Goal: Information Seeking & Learning: Learn about a topic

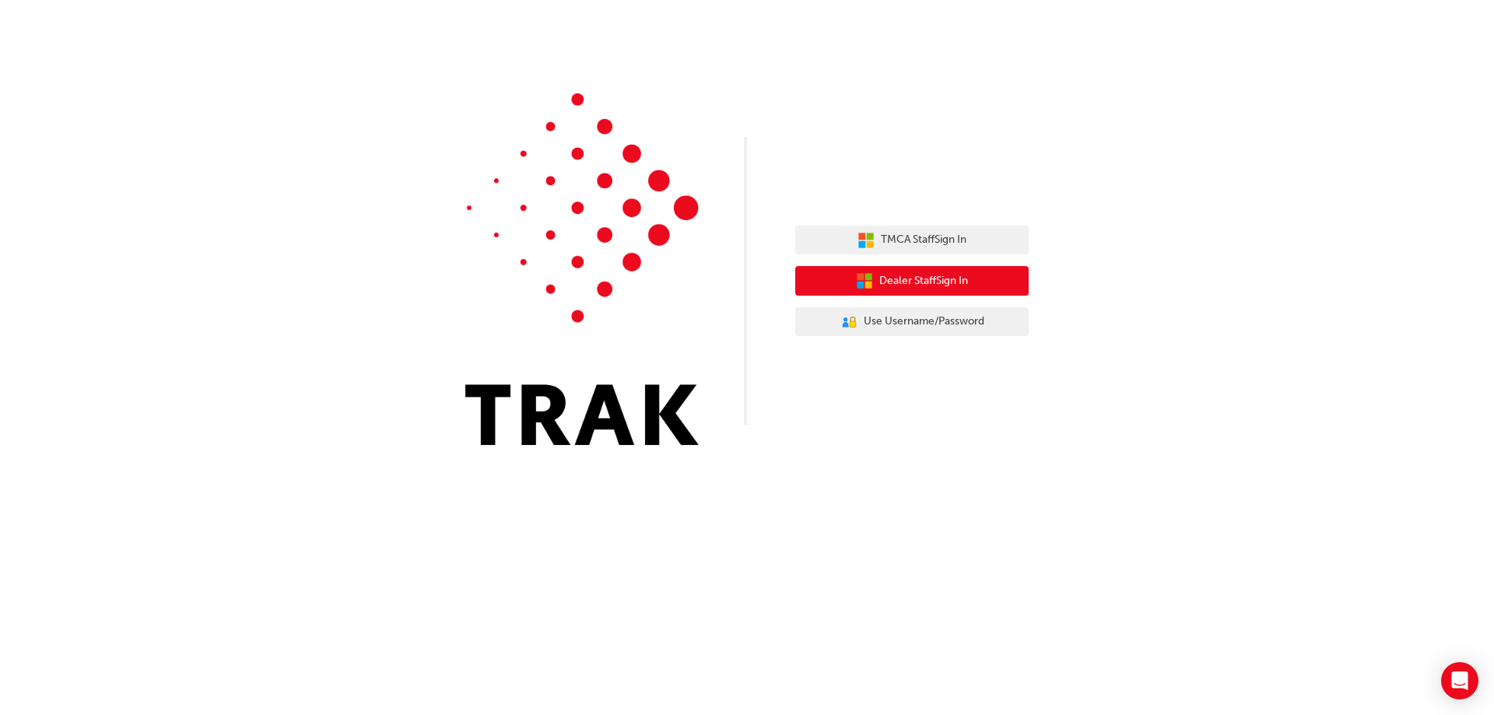
click at [913, 281] on span "Dealer Staff Sign In" at bounding box center [923, 281] width 89 height 18
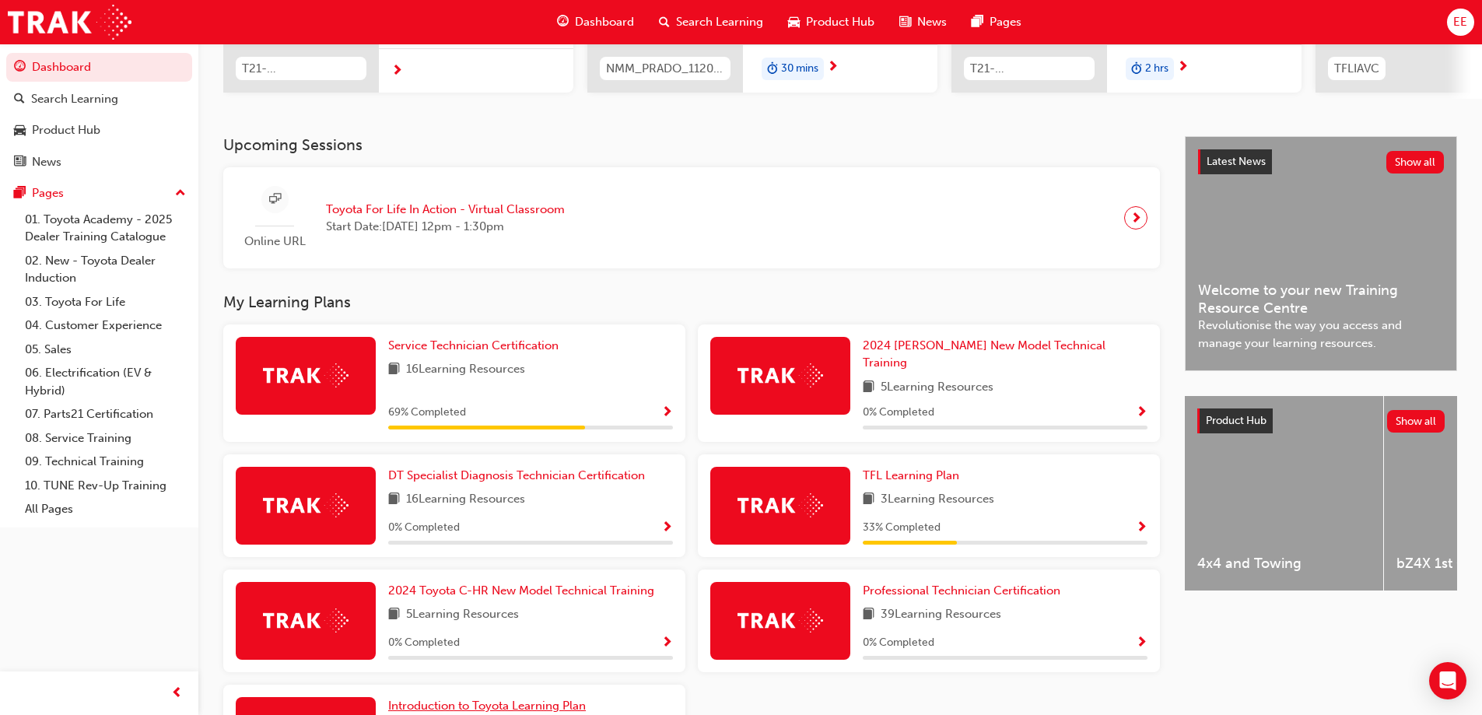
scroll to position [244, 0]
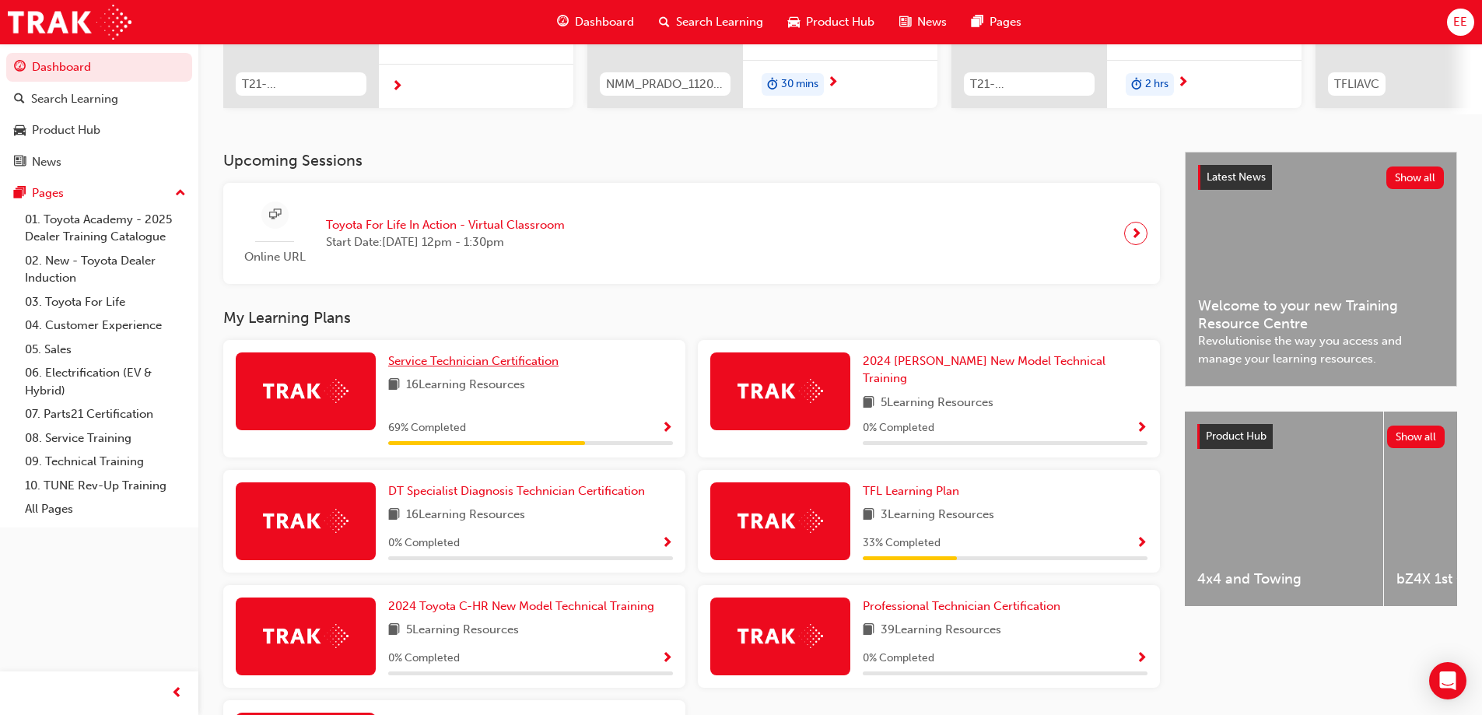
click at [462, 368] on span "Service Technician Certification" at bounding box center [473, 361] width 170 height 14
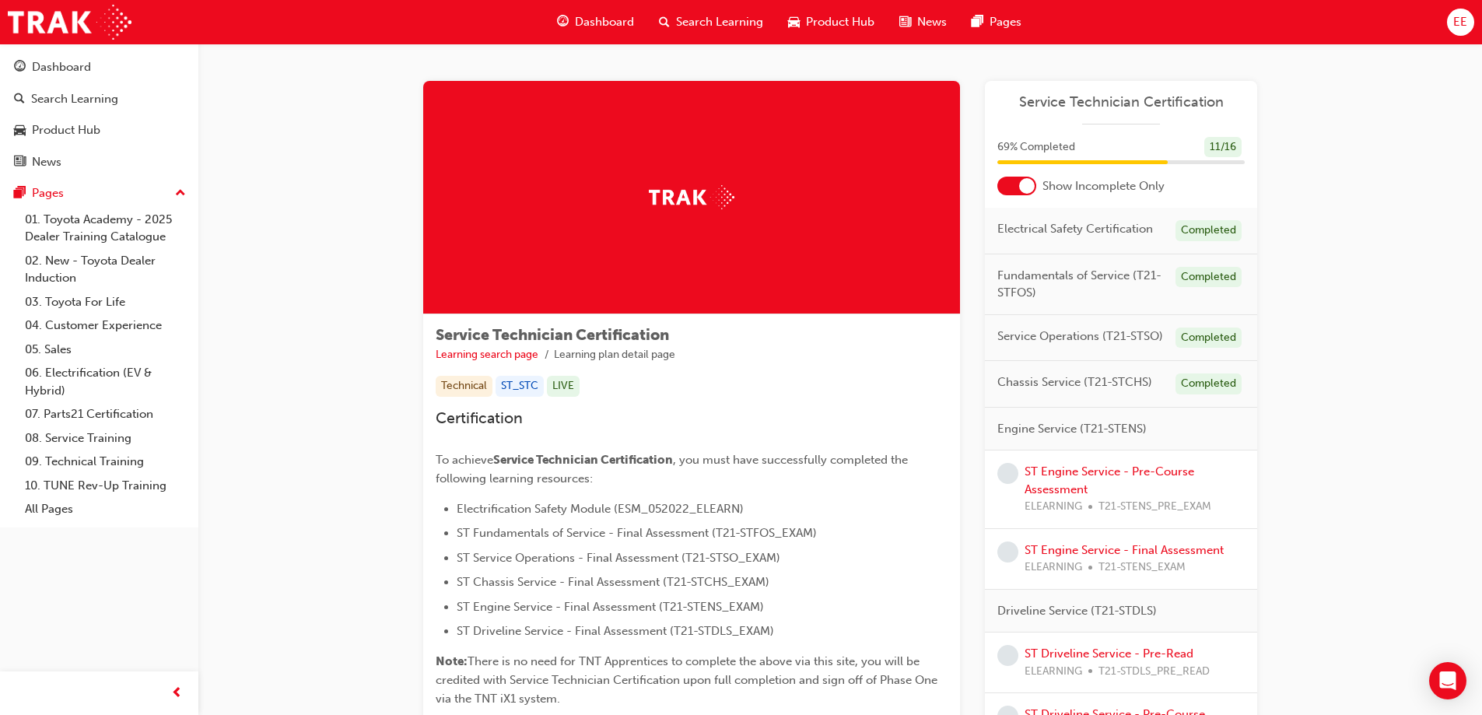
click at [1030, 186] on div at bounding box center [1027, 186] width 16 height 16
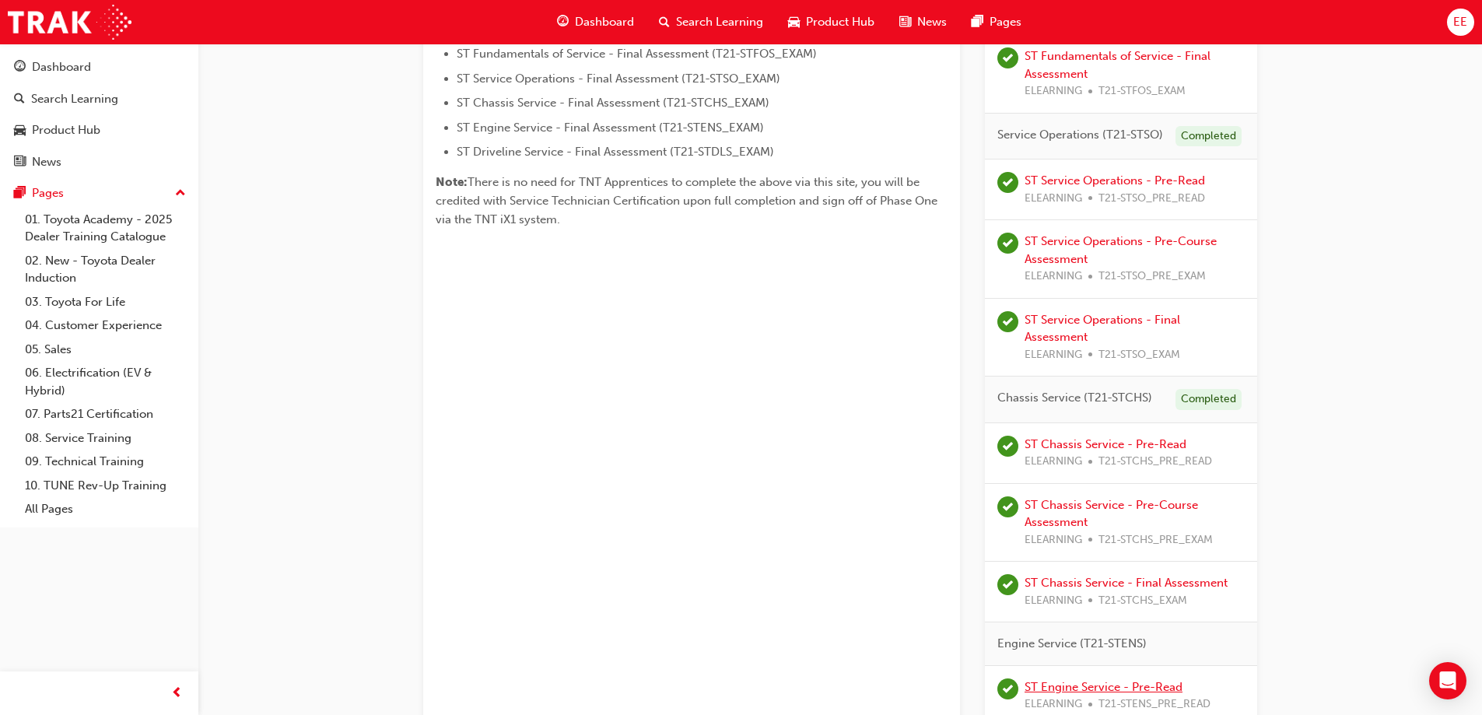
scroll to position [467, 0]
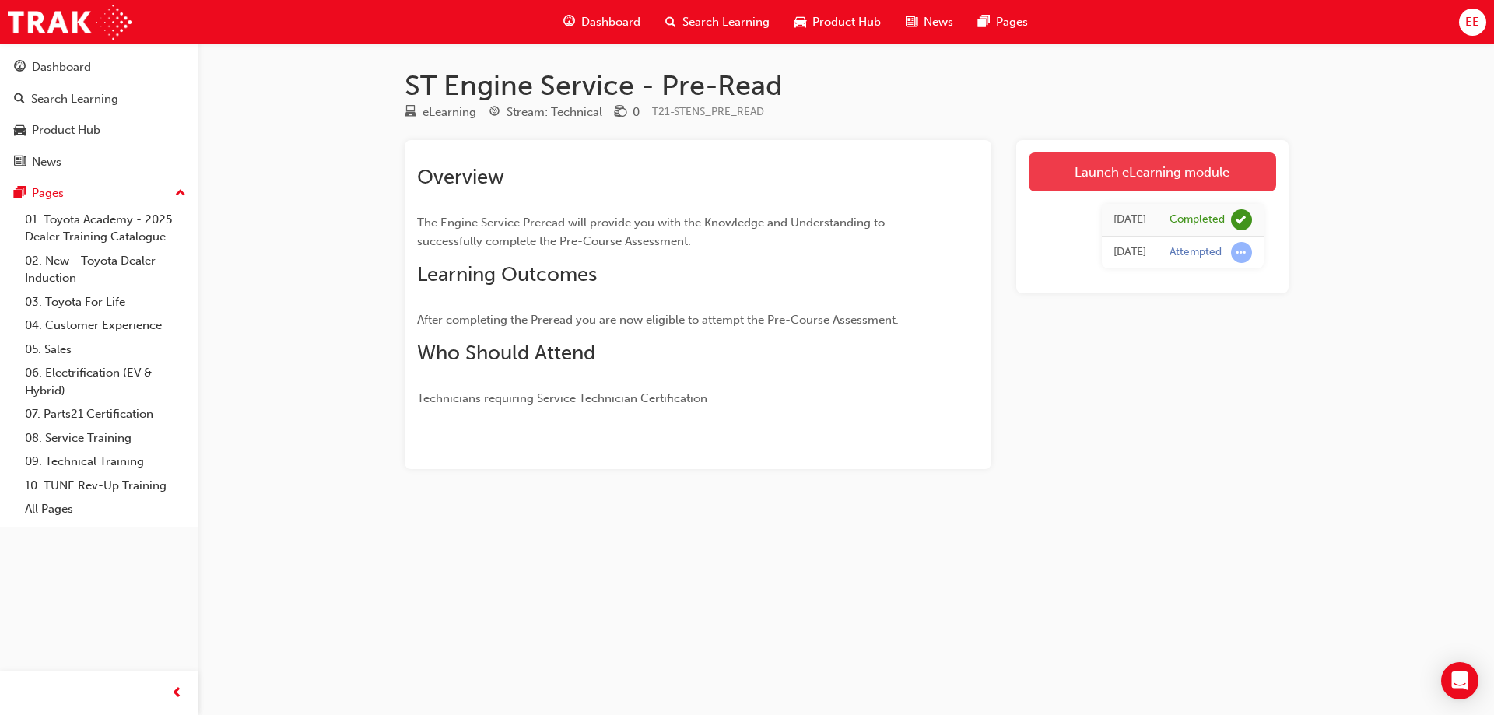
click at [1055, 176] on link "Launch eLearning module" at bounding box center [1151, 171] width 247 height 39
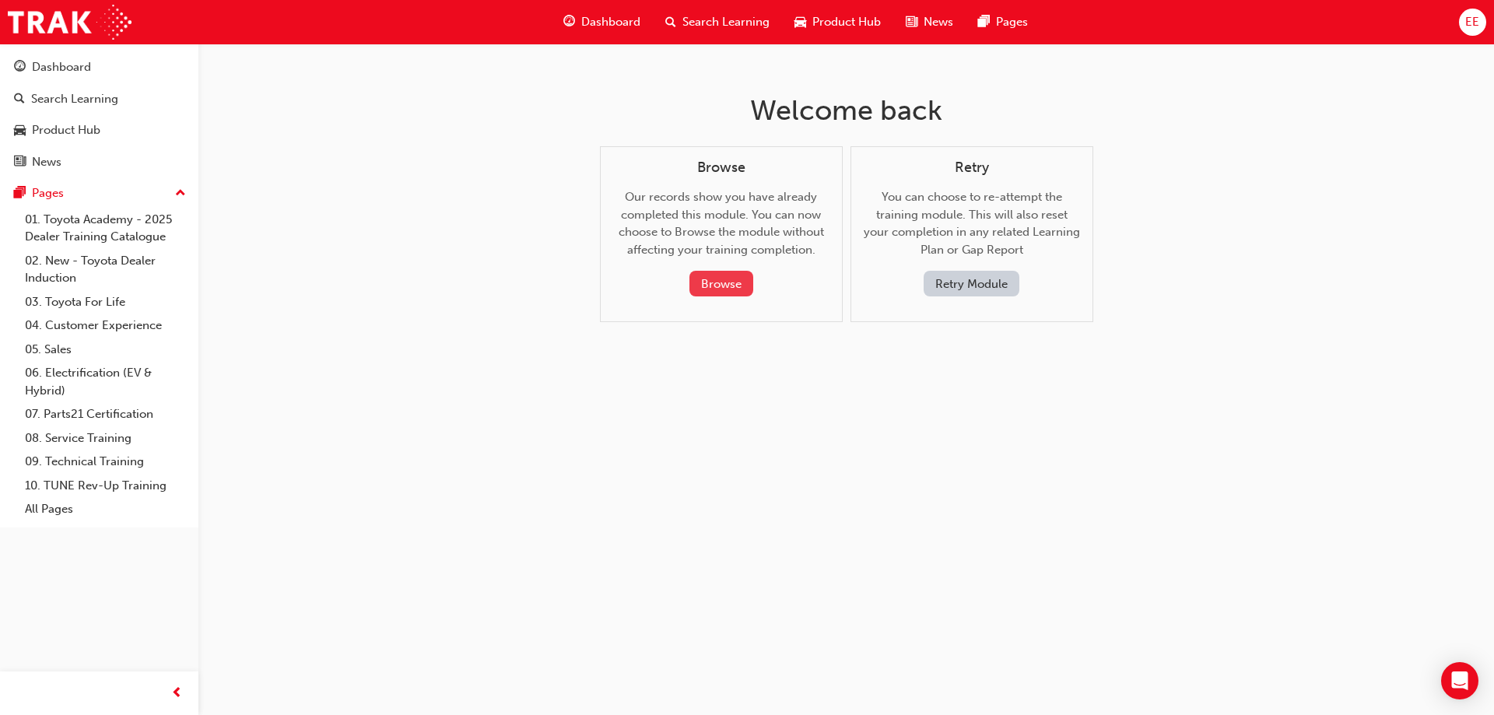
click at [723, 285] on button "Browse" at bounding box center [721, 284] width 64 height 26
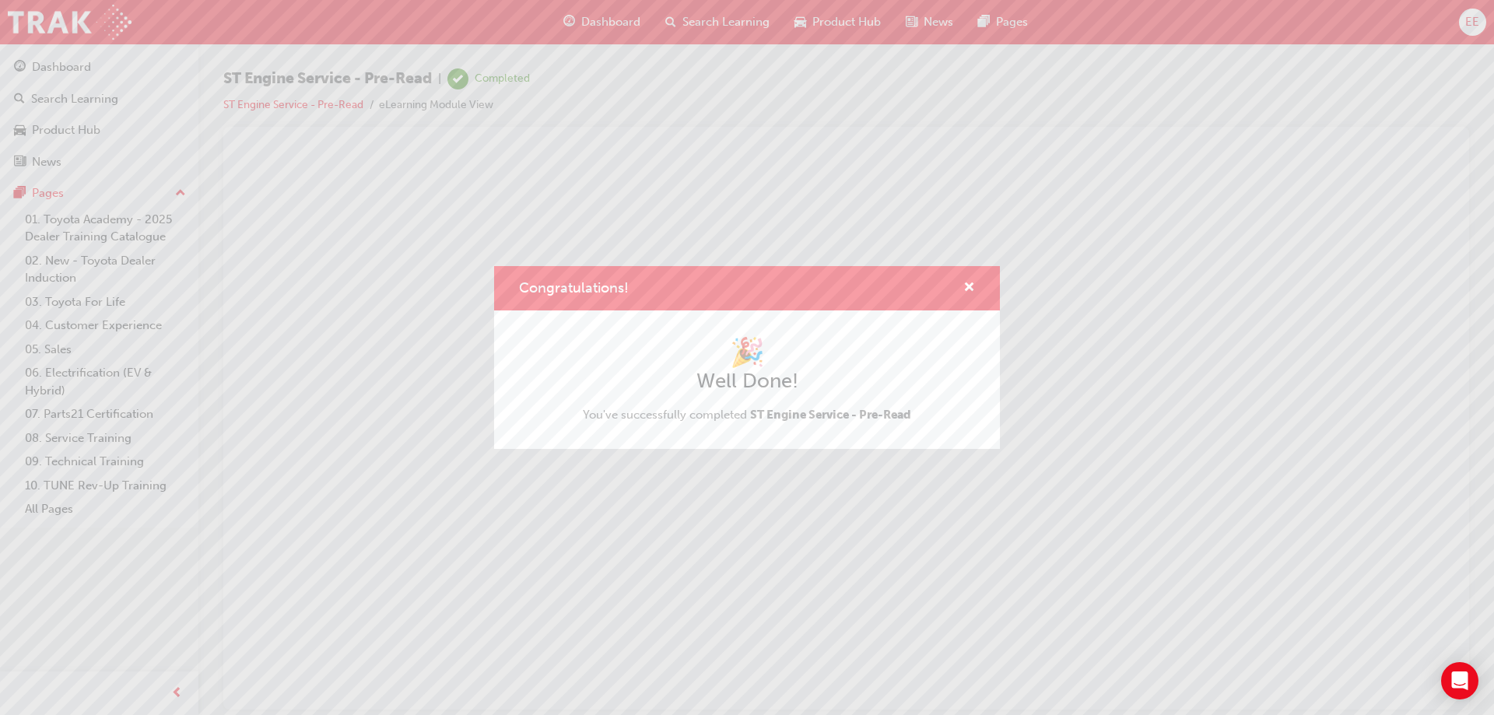
click at [975, 285] on div "Congratulations!" at bounding box center [747, 288] width 506 height 44
click at [968, 285] on span "cross-icon" at bounding box center [969, 289] width 12 height 14
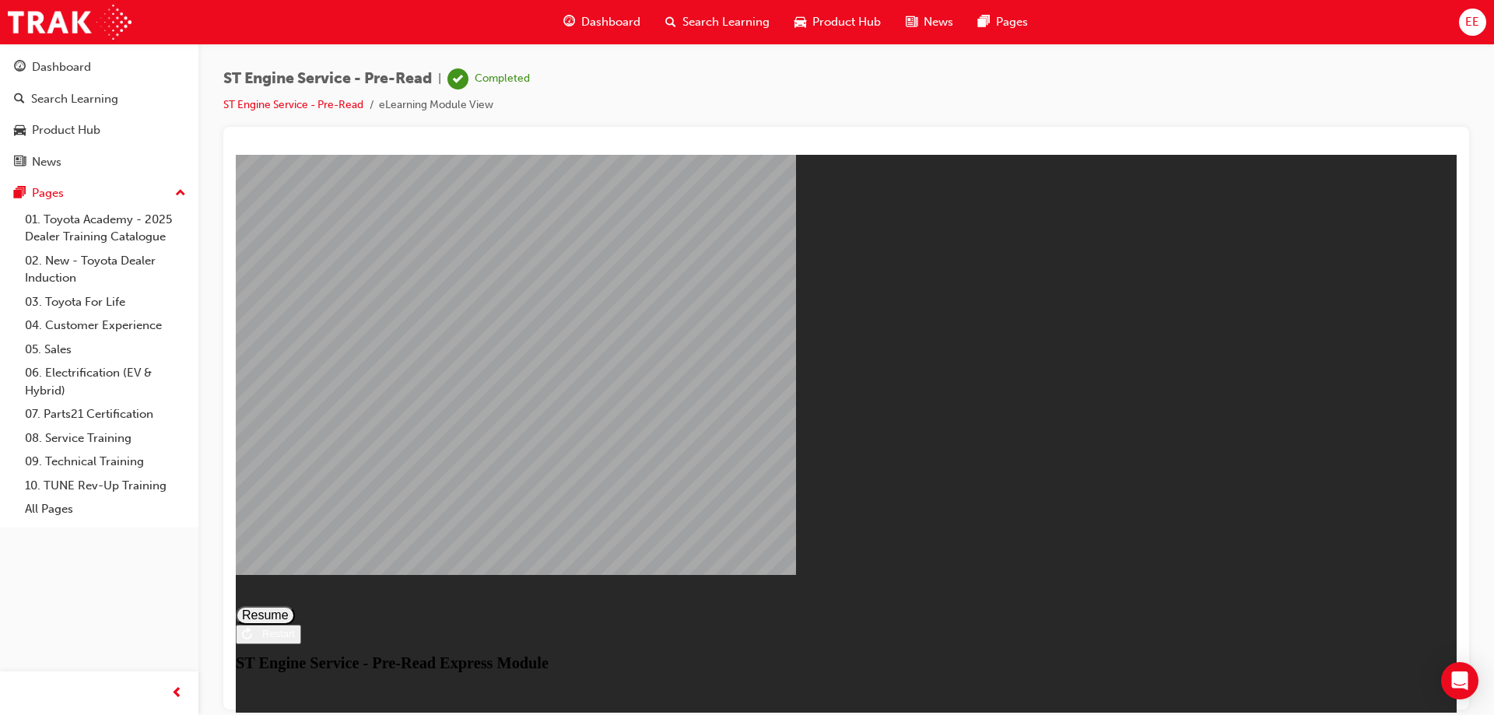
click at [295, 605] on button "Resume" at bounding box center [265, 614] width 59 height 19
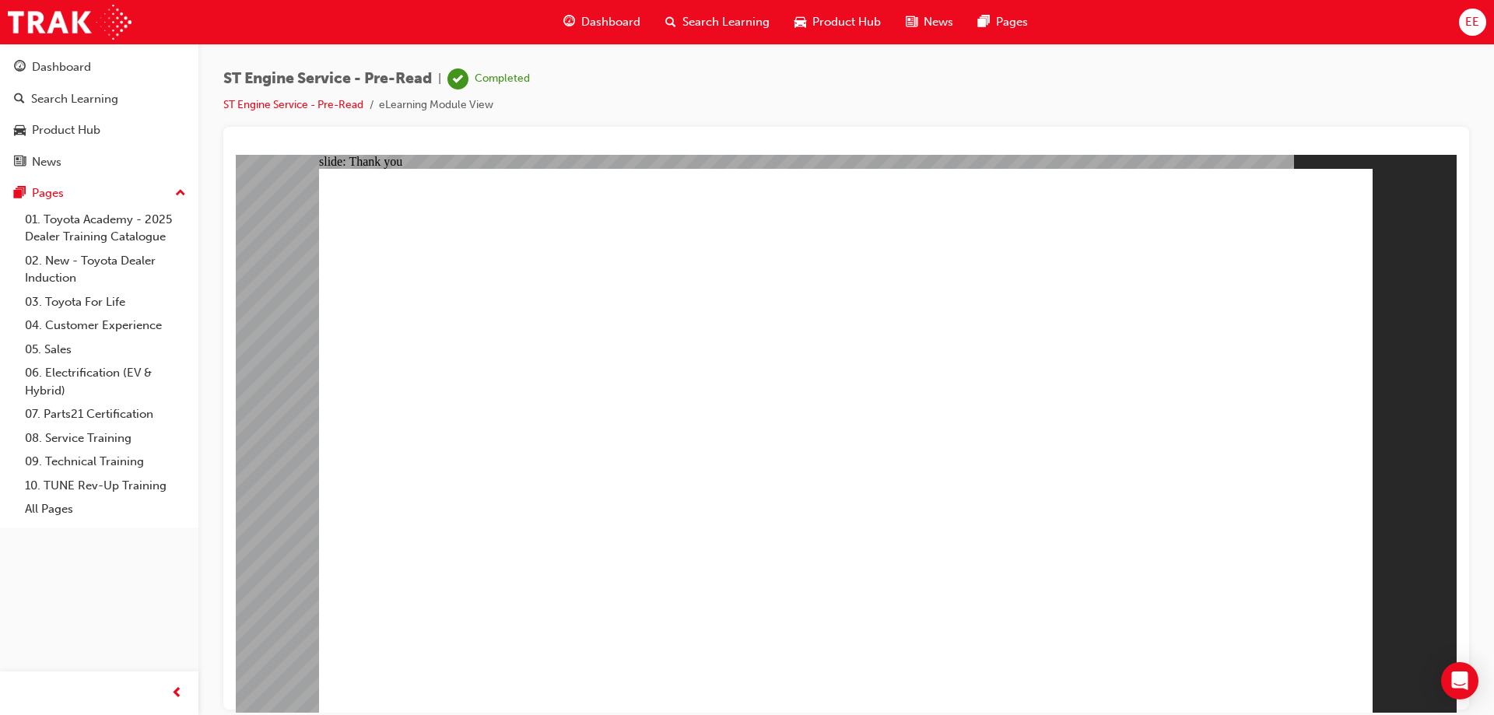
click at [620, 28] on span "Dashboard" at bounding box center [610, 22] width 59 height 18
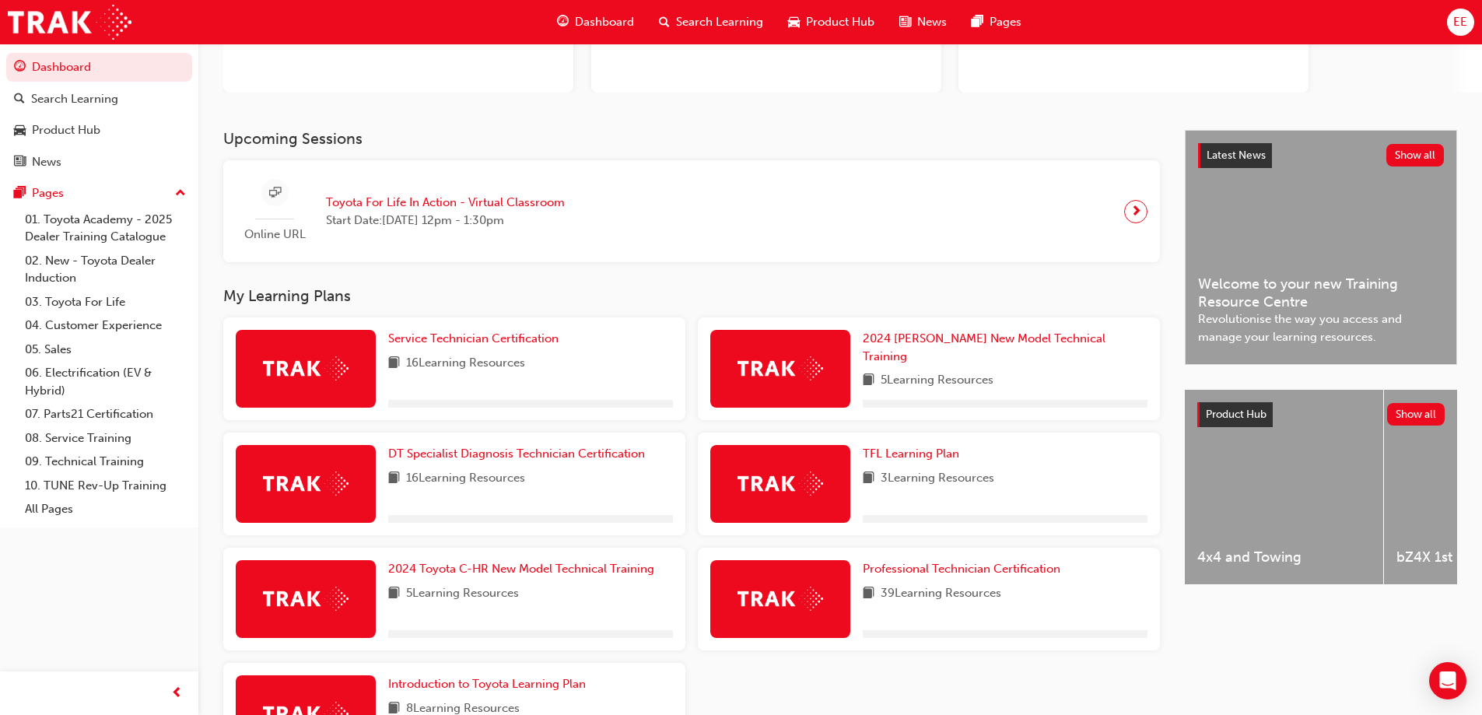
scroll to position [233, 0]
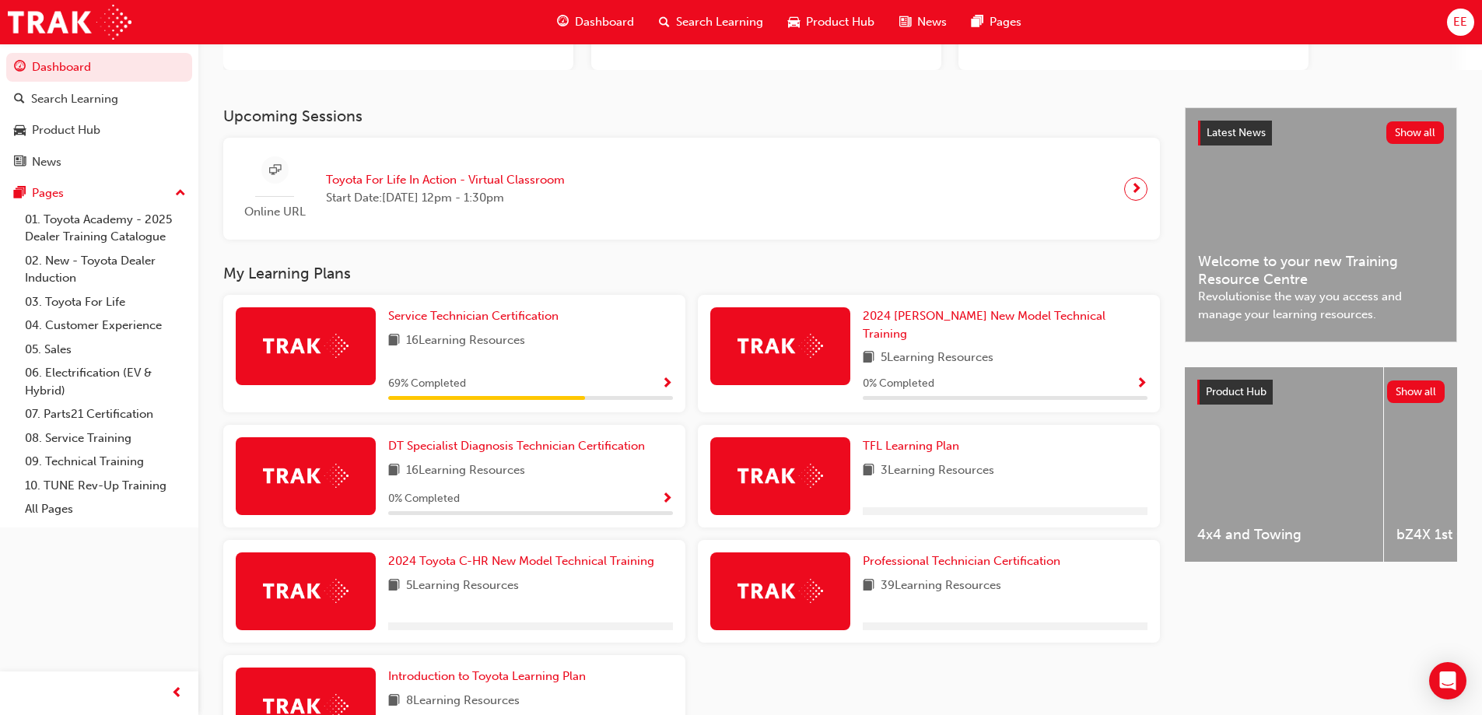
click at [567, 327] on div "Service Technician Certification 16 Learning Resources 69 % Completed" at bounding box center [530, 353] width 285 height 93
click at [532, 306] on div "Service Technician Certification 16 Learning Resources 69 % Completed" at bounding box center [454, 353] width 462 height 117
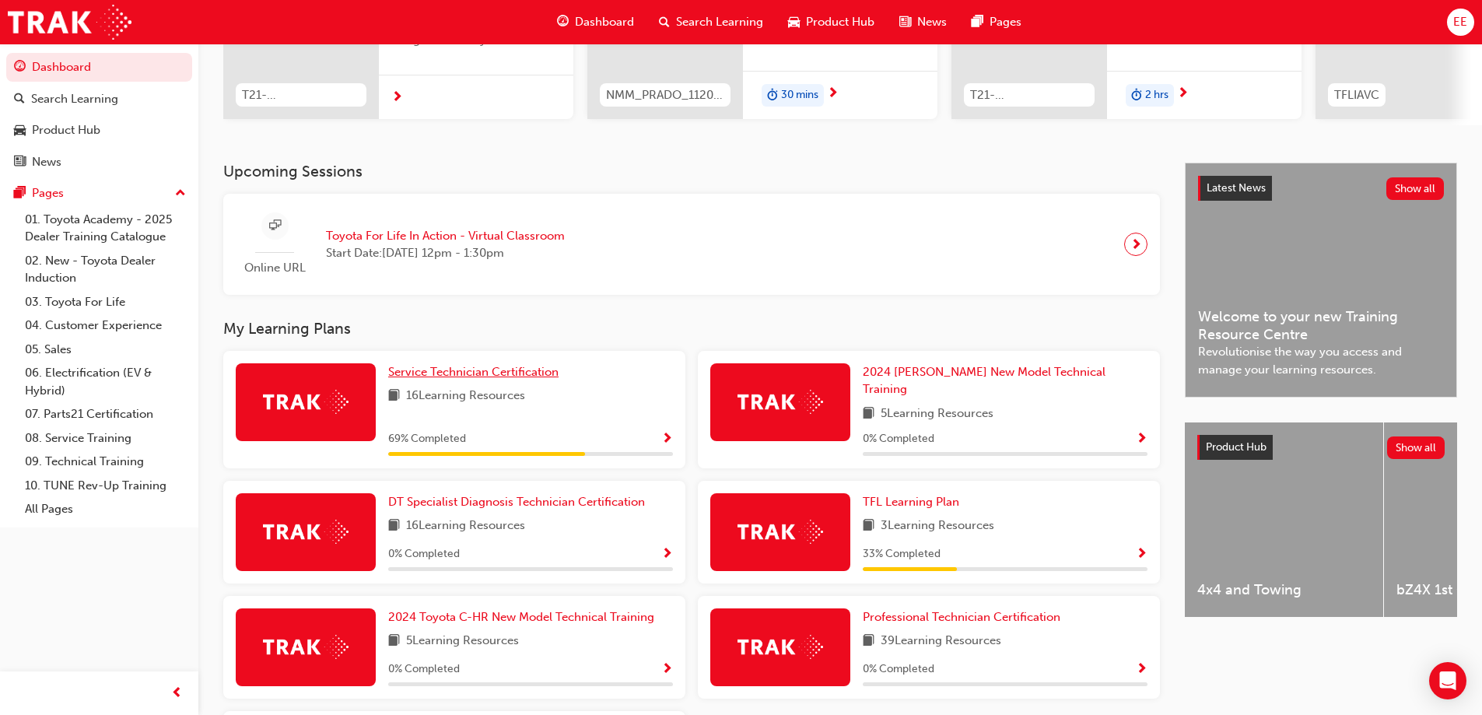
click at [545, 379] on span "Service Technician Certification" at bounding box center [473, 372] width 170 height 14
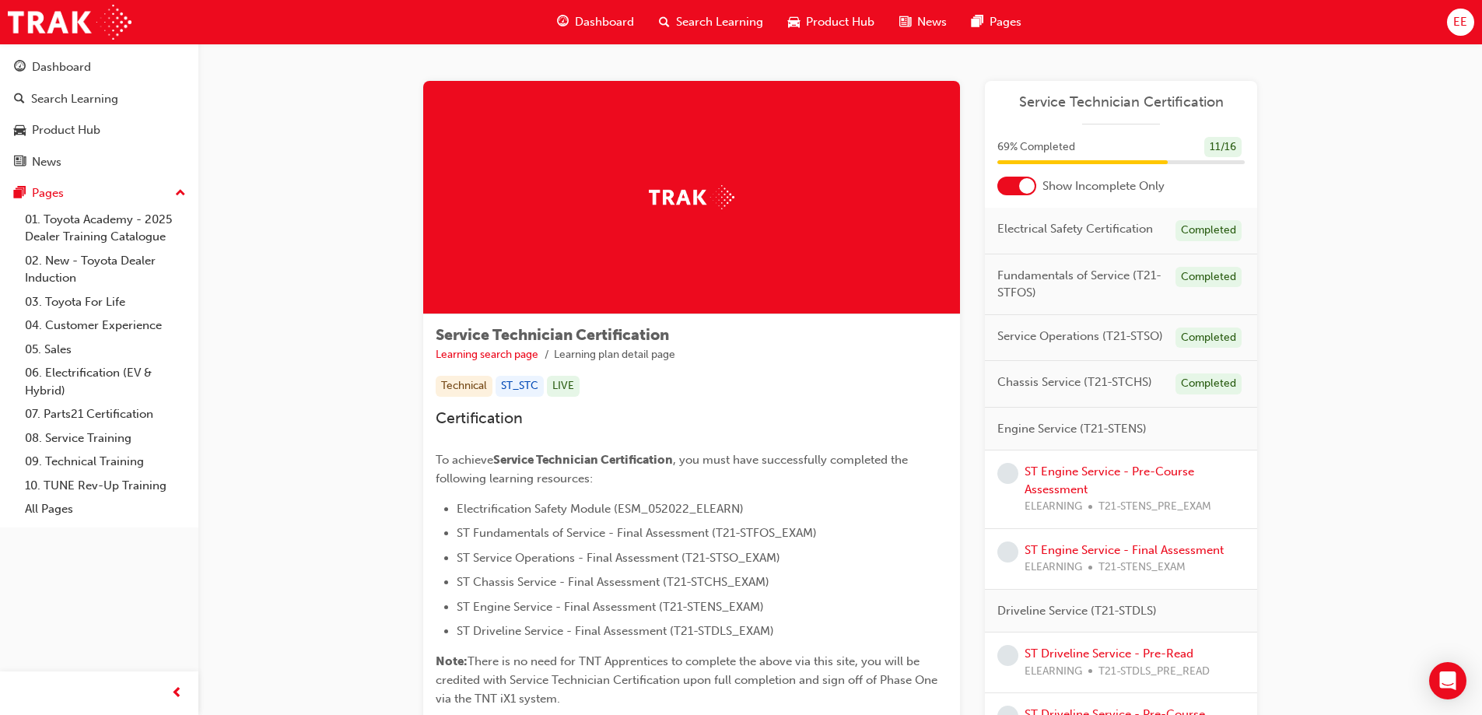
click at [1023, 193] on div at bounding box center [1027, 186] width 16 height 16
